Goal: Find specific page/section

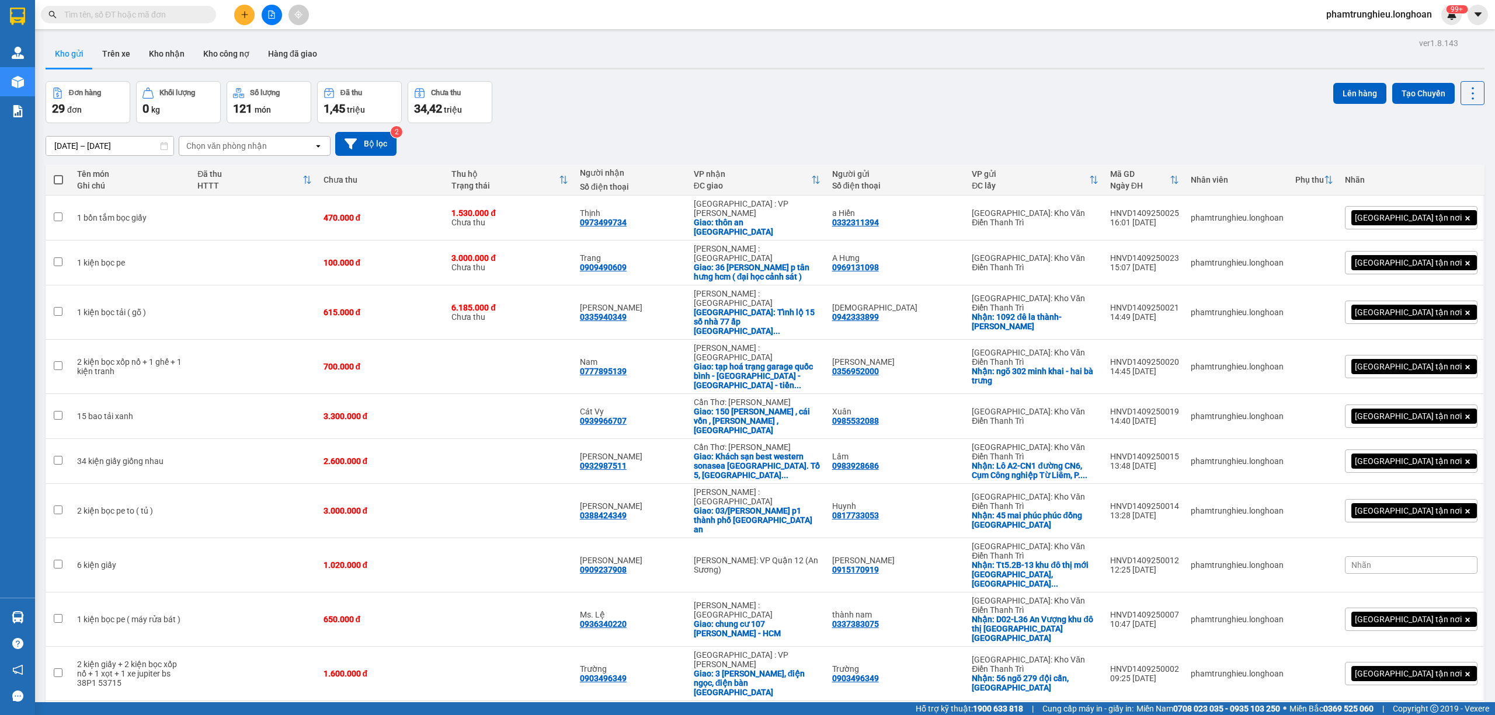
click at [1430, 711] on div "10 / trang" at bounding box center [1436, 720] width 53 height 19
click at [1430, 547] on span "100 / trang" at bounding box center [1429, 549] width 42 height 12
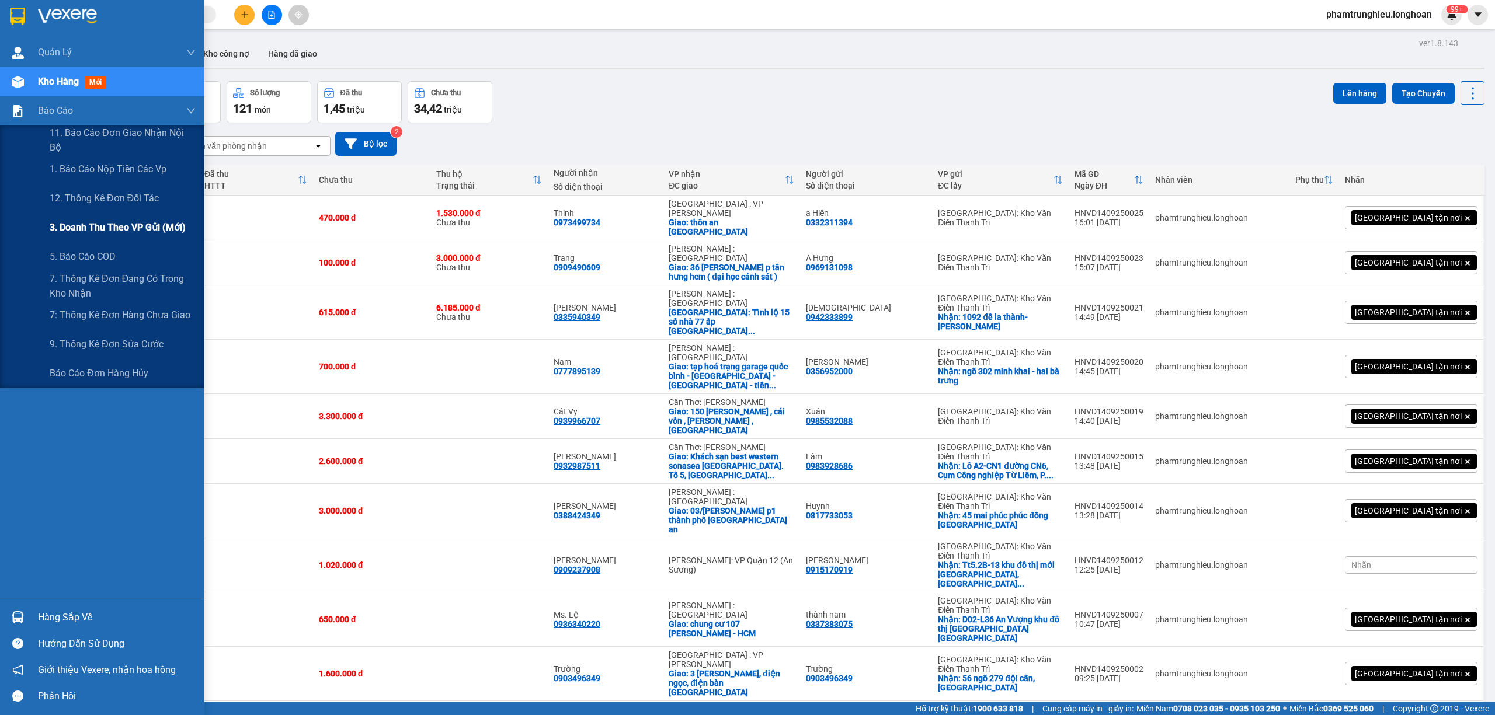
click at [124, 229] on span "3. Doanh Thu theo VP Gửi (mới)" at bounding box center [118, 227] width 136 height 15
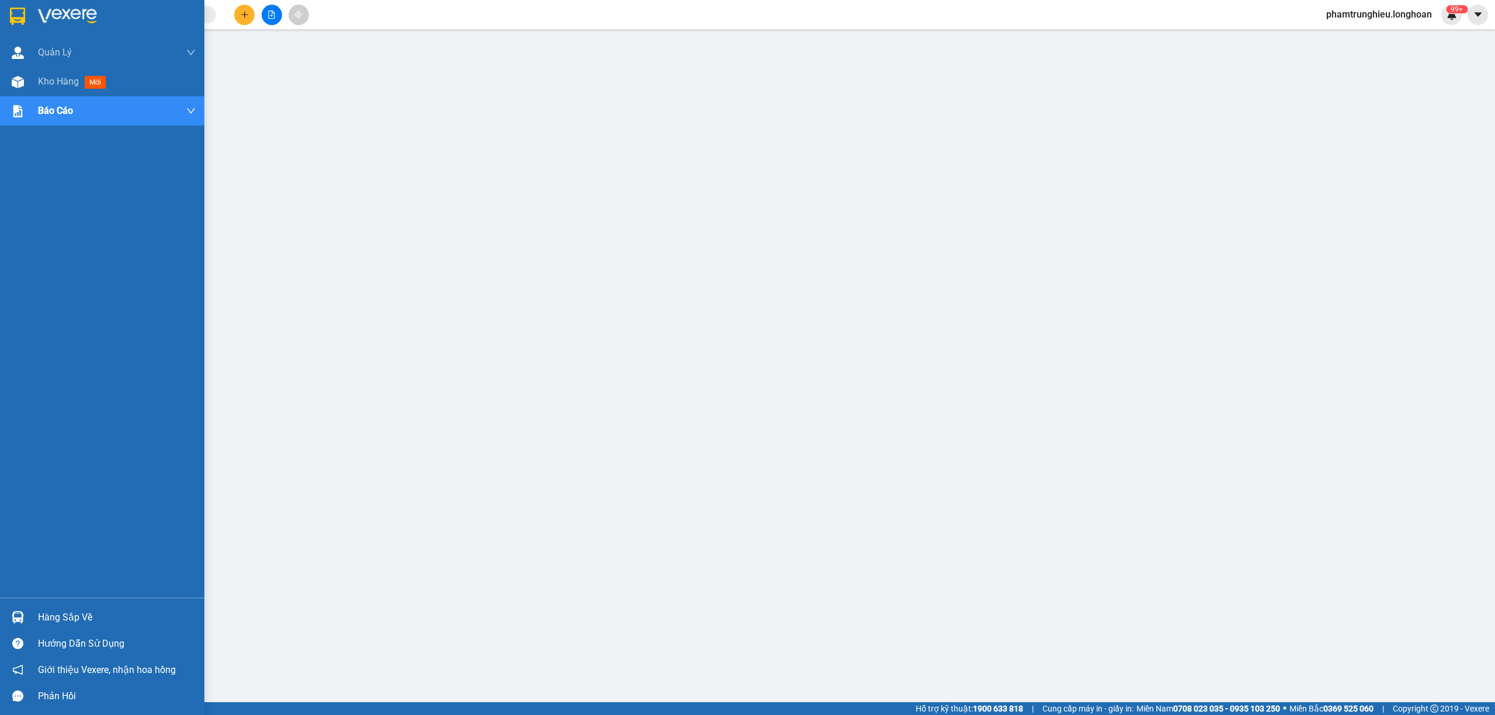
click at [13, 20] on img at bounding box center [17, 17] width 15 height 18
